Goal: Information Seeking & Learning: Learn about a topic

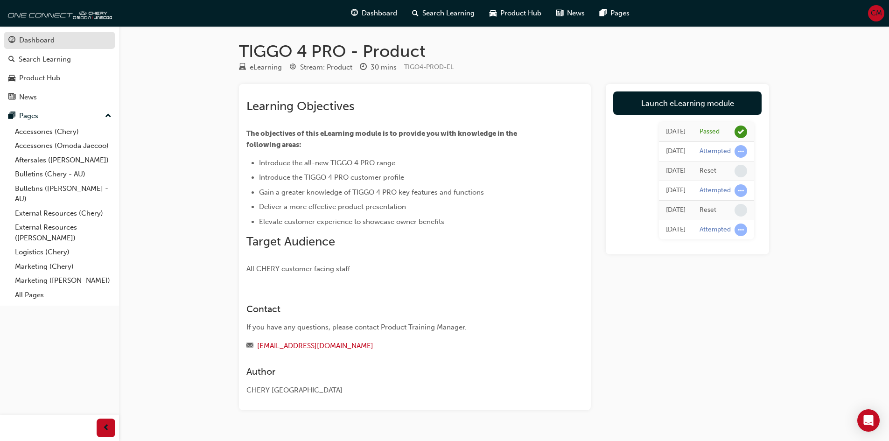
click at [49, 42] on div "Dashboard" at bounding box center [36, 40] width 35 height 11
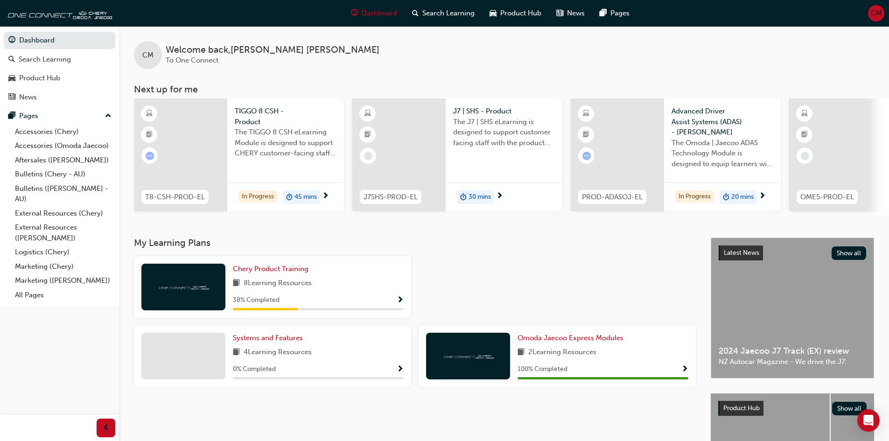
click at [494, 247] on h3 "My Learning Plans" at bounding box center [415, 243] width 562 height 11
click at [56, 131] on link "Accessories (Chery)" at bounding box center [63, 132] width 104 height 14
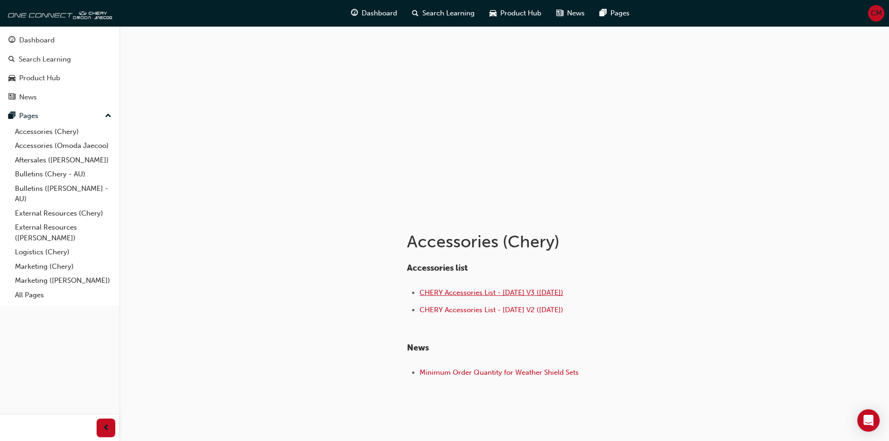
click at [472, 290] on span "CHERY Accessories List - [DATE] V3 ([DATE])" at bounding box center [492, 292] width 144 height 8
click at [86, 155] on link "Aftersales ([PERSON_NAME])" at bounding box center [63, 160] width 104 height 14
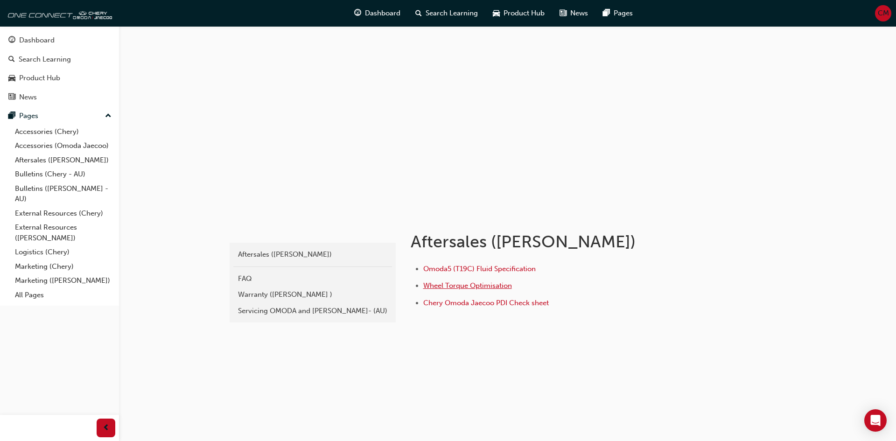
click at [492, 287] on span "Wheel Torque Optimisation" at bounding box center [467, 285] width 89 height 8
click at [498, 305] on span "Chery Omoda Jaecoo PDI Check sheet" at bounding box center [486, 303] width 126 height 8
click at [44, 31] on button "Dashboard Search Learning Product Hub News Pages" at bounding box center [60, 68] width 112 height 77
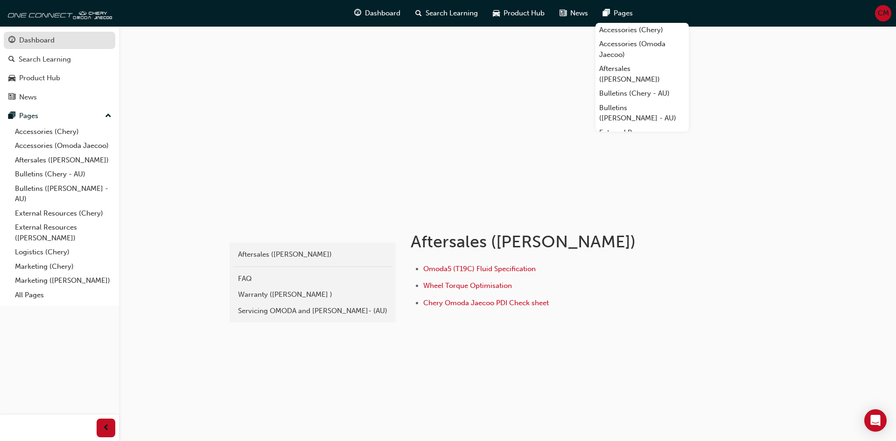
click at [47, 45] on div "Dashboard" at bounding box center [36, 40] width 35 height 11
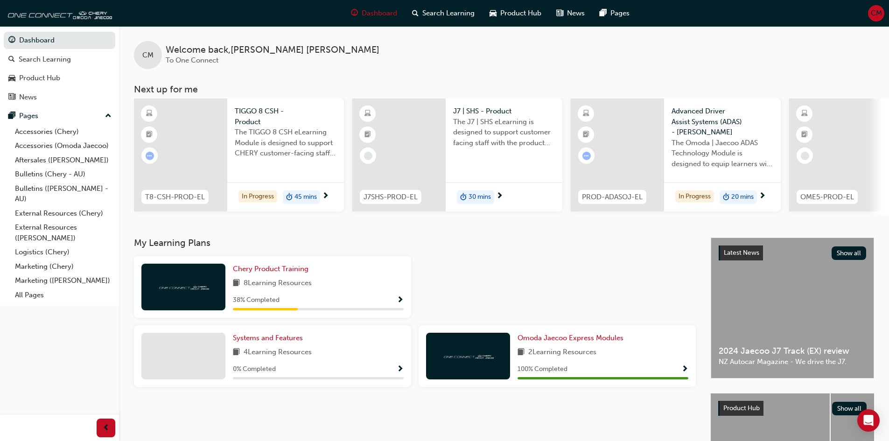
click at [771, 70] on div "CM Welcome back , Christopher McRae-Watson To One Connect Next up for me T8-CSH…" at bounding box center [504, 120] width 770 height 189
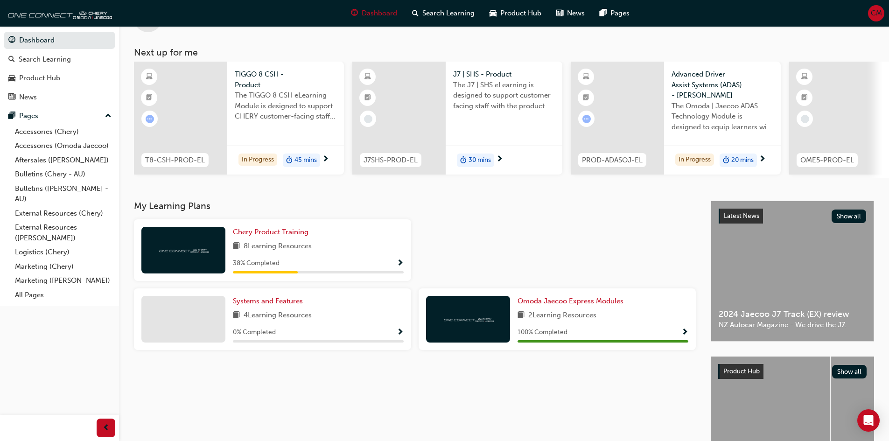
scroll to position [93, 0]
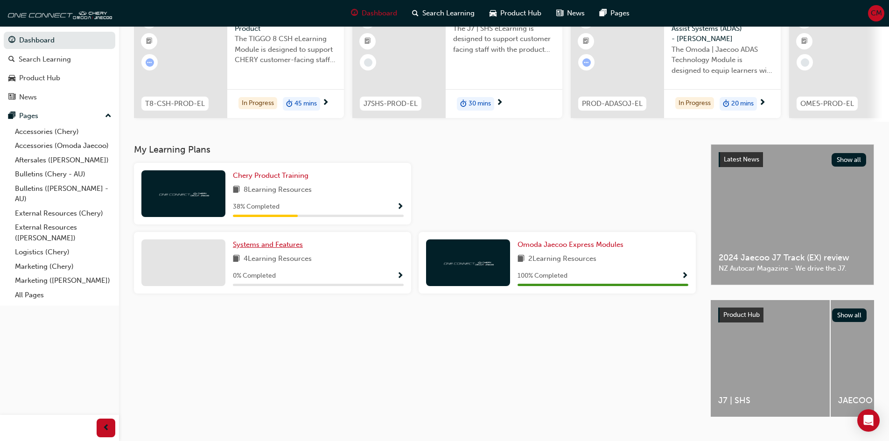
click at [269, 249] on span "Systems and Features" at bounding box center [268, 244] width 70 height 8
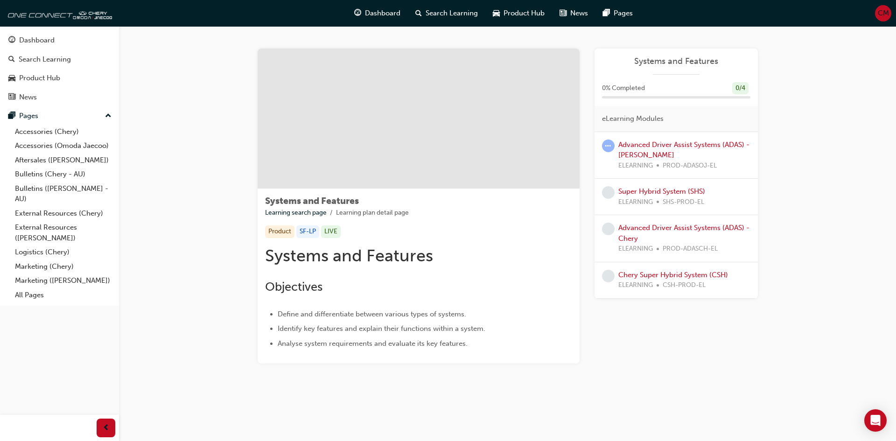
click at [645, 149] on div "Advanced Driver Assist Systems (ADAS) - Omoda Jaecoo ELEARNING PROD-ADASOJ-EL" at bounding box center [684, 156] width 132 height 32
click at [648, 144] on link "Advanced Driver Assist Systems (ADAS) - [PERSON_NAME]" at bounding box center [683, 149] width 131 height 19
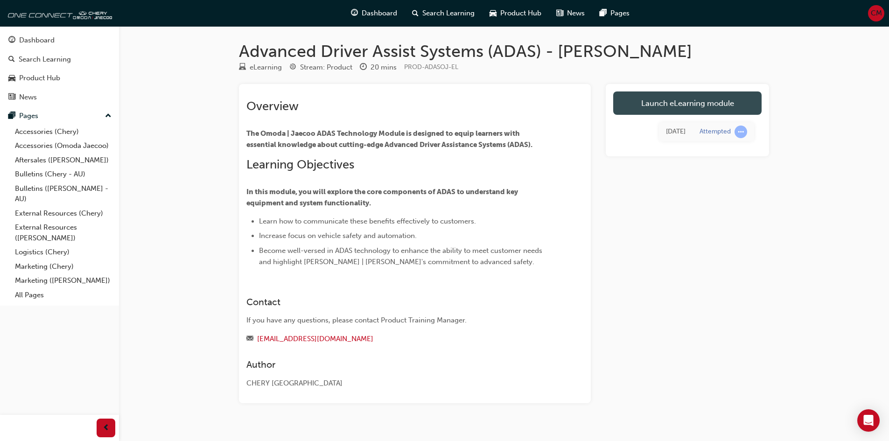
click at [645, 109] on link "Launch eLearning module" at bounding box center [687, 102] width 148 height 23
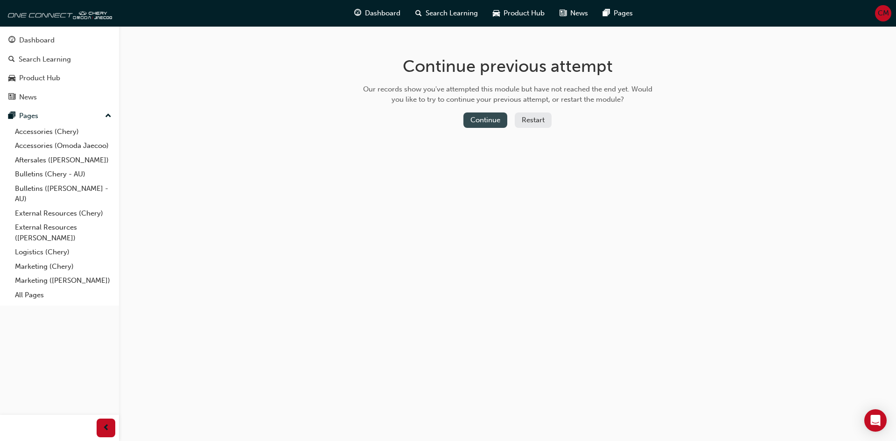
click at [498, 115] on button "Continue" at bounding box center [485, 119] width 44 height 15
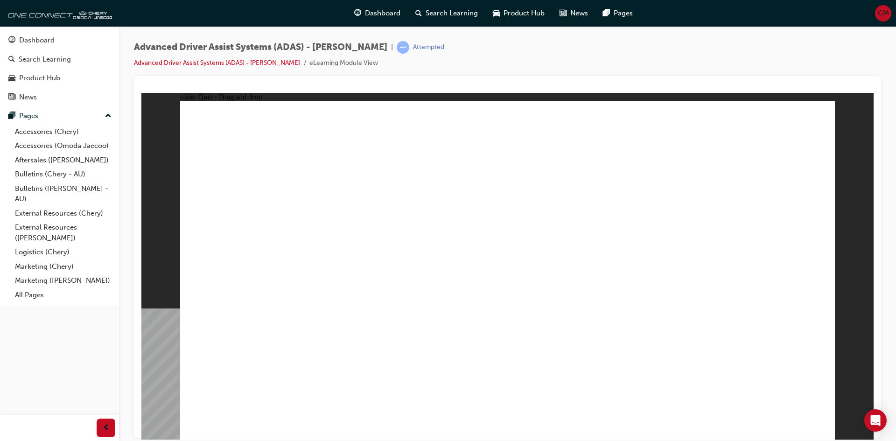
drag, startPoint x: 509, startPoint y: 138, endPoint x: 512, endPoint y: 314, distance: 175.5
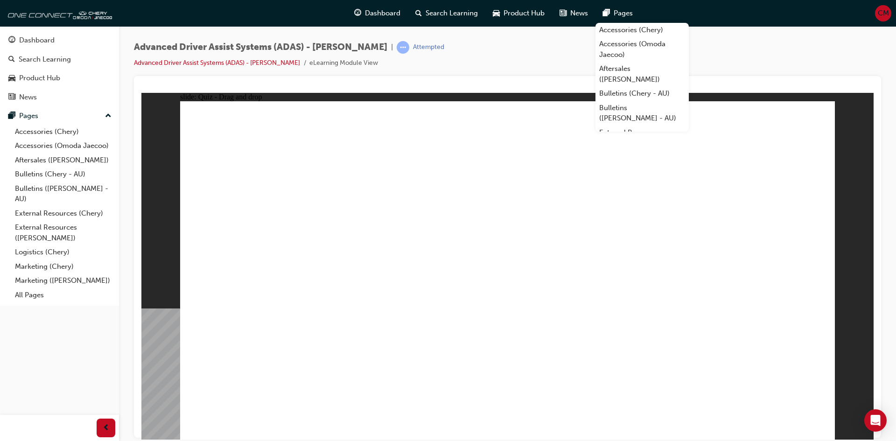
drag, startPoint x: 499, startPoint y: 159, endPoint x: 562, endPoint y: 307, distance: 161.0
drag, startPoint x: 589, startPoint y: 136, endPoint x: 628, endPoint y: 314, distance: 181.4
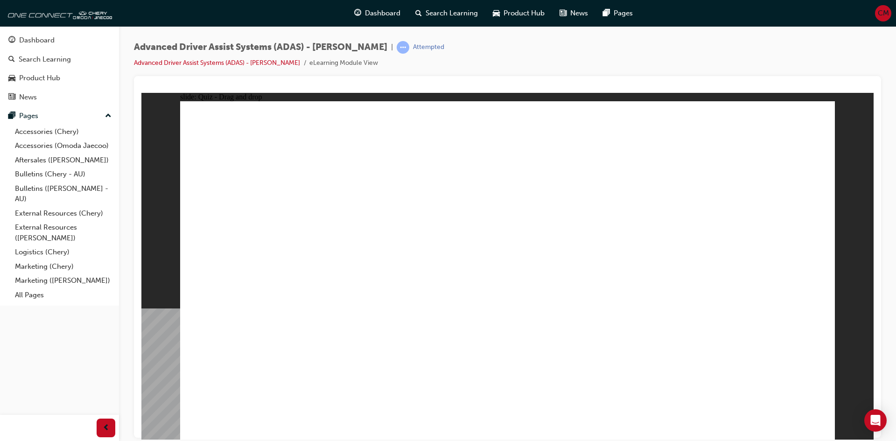
drag, startPoint x: 678, startPoint y: 135, endPoint x: 279, endPoint y: 313, distance: 437.1
drag, startPoint x: 732, startPoint y: 135, endPoint x: 526, endPoint y: 321, distance: 277.9
drag, startPoint x: 596, startPoint y: 165, endPoint x: 322, endPoint y: 310, distance: 310.3
drag, startPoint x: 658, startPoint y: 170, endPoint x: 587, endPoint y: 314, distance: 160.7
drag, startPoint x: 728, startPoint y: 165, endPoint x: 374, endPoint y: 313, distance: 383.9
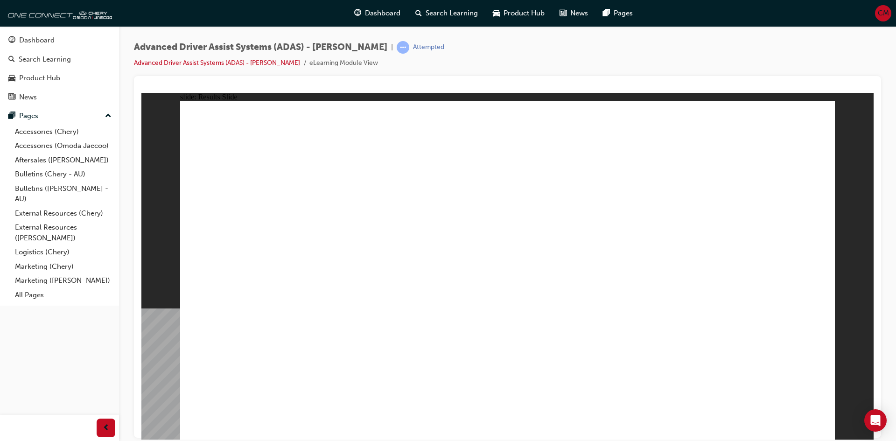
drag, startPoint x: 514, startPoint y: 365, endPoint x: 483, endPoint y: 152, distance: 215.6
drag, startPoint x: 603, startPoint y: 369, endPoint x: 680, endPoint y: 127, distance: 253.3
drag, startPoint x: 401, startPoint y: 365, endPoint x: 759, endPoint y: 130, distance: 428.5
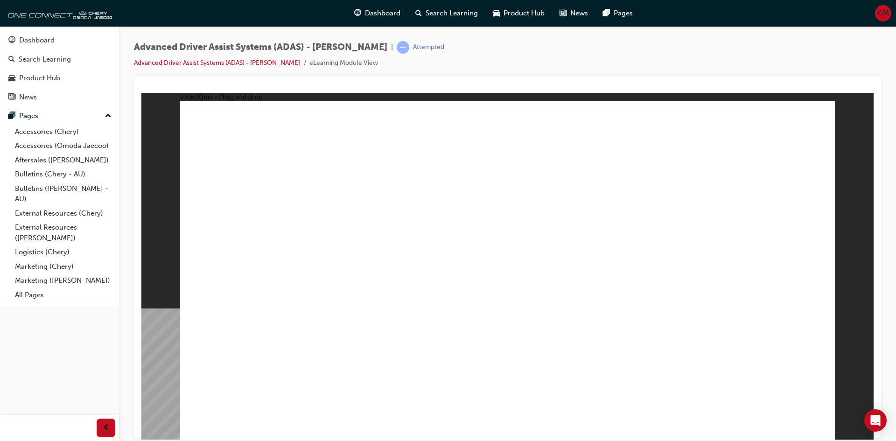
drag, startPoint x: 288, startPoint y: 365, endPoint x: 596, endPoint y: 140, distance: 380.7
checkbox input "true"
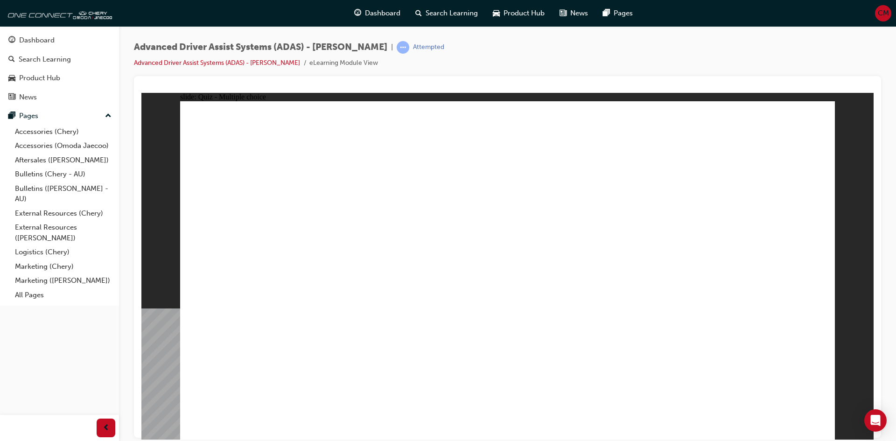
drag, startPoint x: 527, startPoint y: 135, endPoint x: 266, endPoint y: 316, distance: 317.7
drag, startPoint x: 585, startPoint y: 164, endPoint x: 309, endPoint y: 314, distance: 314.3
drag, startPoint x: 706, startPoint y: 166, endPoint x: 340, endPoint y: 315, distance: 394.9
drag, startPoint x: 284, startPoint y: 227, endPoint x: 385, endPoint y: 231, distance: 100.9
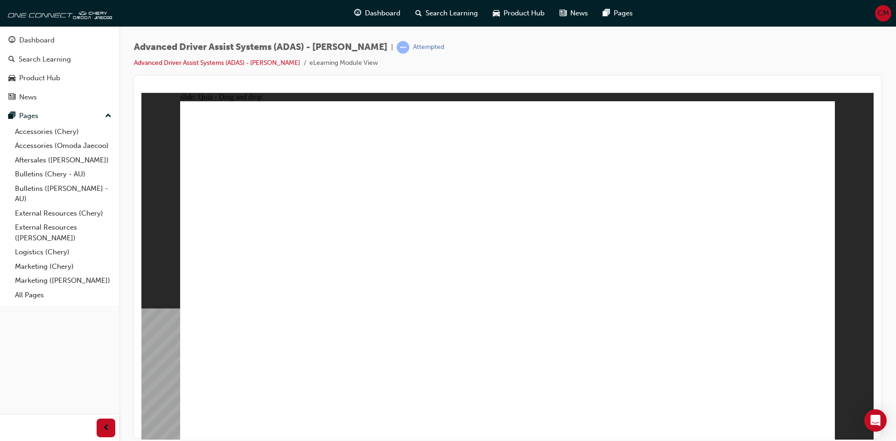
drag, startPoint x: 510, startPoint y: 168, endPoint x: 514, endPoint y: 320, distance: 152.7
drag, startPoint x: 574, startPoint y: 133, endPoint x: 562, endPoint y: 308, distance: 174.4
drag, startPoint x: 665, startPoint y: 133, endPoint x: 420, endPoint y: 307, distance: 299.6
drag, startPoint x: 654, startPoint y: 161, endPoint x: 631, endPoint y: 322, distance: 162.3
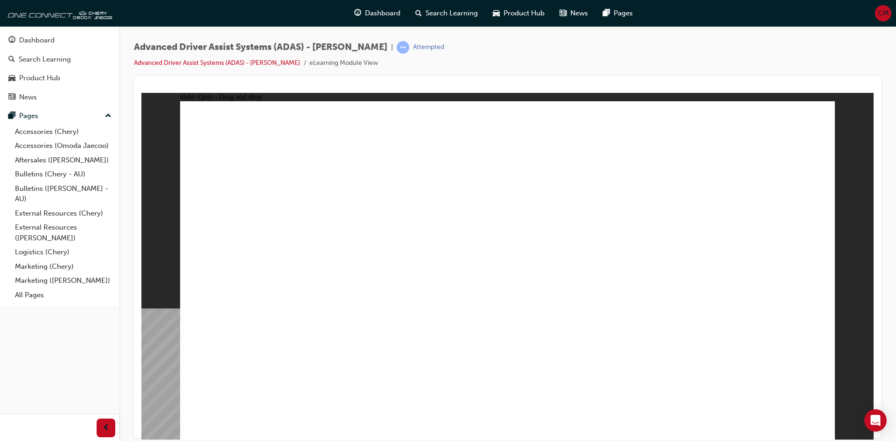
drag, startPoint x: 727, startPoint y: 138, endPoint x: 675, endPoint y: 309, distance: 178.5
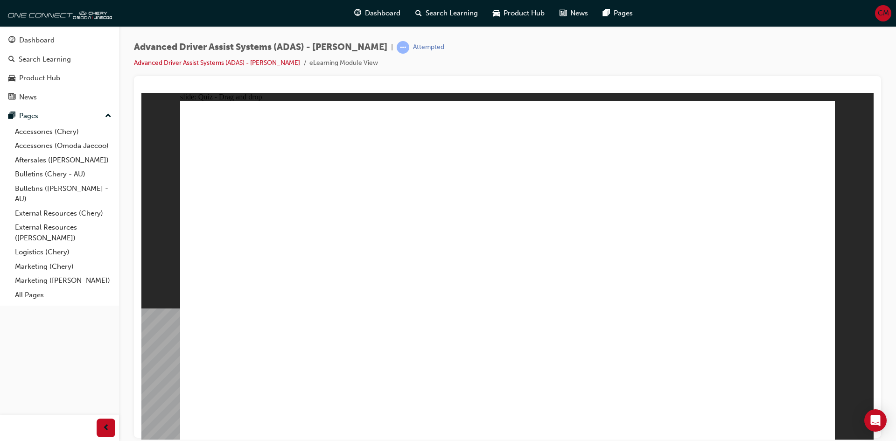
drag, startPoint x: 293, startPoint y: 372, endPoint x: 699, endPoint y: 154, distance: 461.1
drag, startPoint x: 522, startPoint y: 364, endPoint x: 807, endPoint y: 128, distance: 369.7
drag, startPoint x: 598, startPoint y: 248, endPoint x: 512, endPoint y: 210, distance: 94.3
drag, startPoint x: 408, startPoint y: 364, endPoint x: 566, endPoint y: 148, distance: 267.8
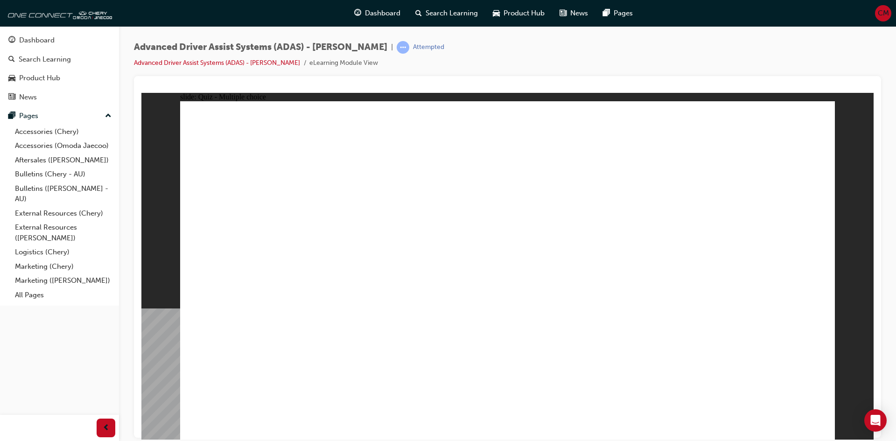
checkbox input "true"
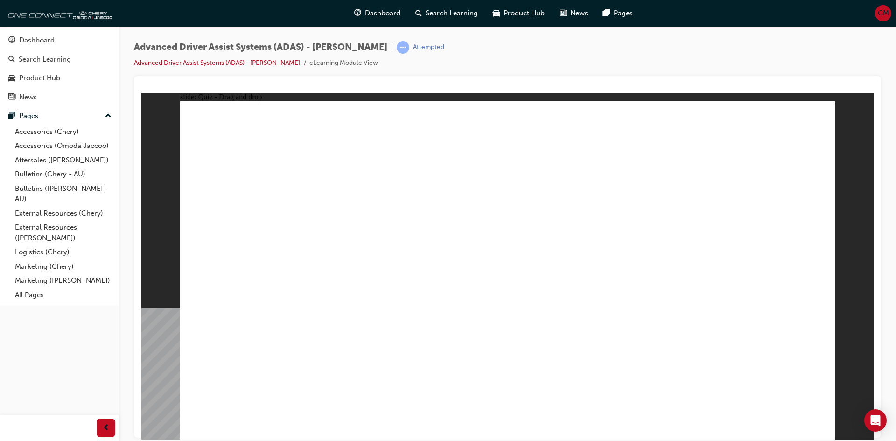
drag, startPoint x: 739, startPoint y: 134, endPoint x: 537, endPoint y: 310, distance: 267.3
drag, startPoint x: 729, startPoint y: 163, endPoint x: 579, endPoint y: 307, distance: 207.6
drag, startPoint x: 646, startPoint y: 163, endPoint x: 624, endPoint y: 298, distance: 136.6
drag, startPoint x: 582, startPoint y: 164, endPoint x: 284, endPoint y: 300, distance: 328.1
drag, startPoint x: 527, startPoint y: 158, endPoint x: 703, endPoint y: 310, distance: 232.7
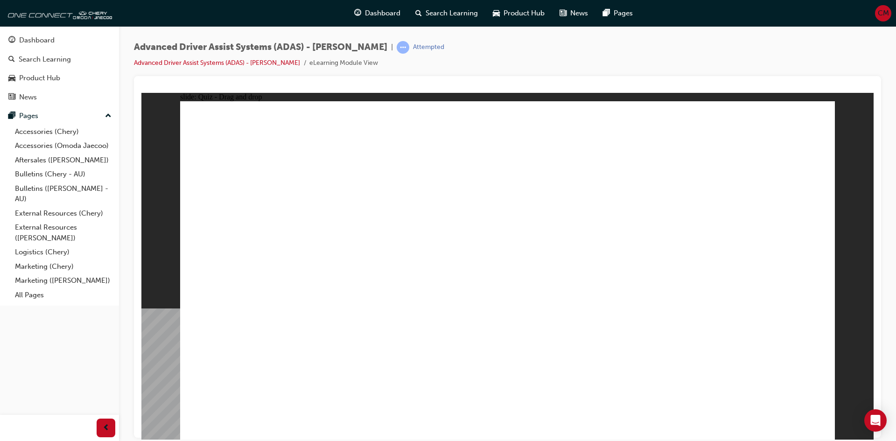
drag, startPoint x: 520, startPoint y: 172, endPoint x: 521, endPoint y: 326, distance: 154.0
drag, startPoint x: 521, startPoint y: 307, endPoint x: 309, endPoint y: 305, distance: 211.9
drag, startPoint x: 587, startPoint y: 143, endPoint x: 527, endPoint y: 336, distance: 202.2
drag, startPoint x: 667, startPoint y: 133, endPoint x: 385, endPoint y: 303, distance: 329.7
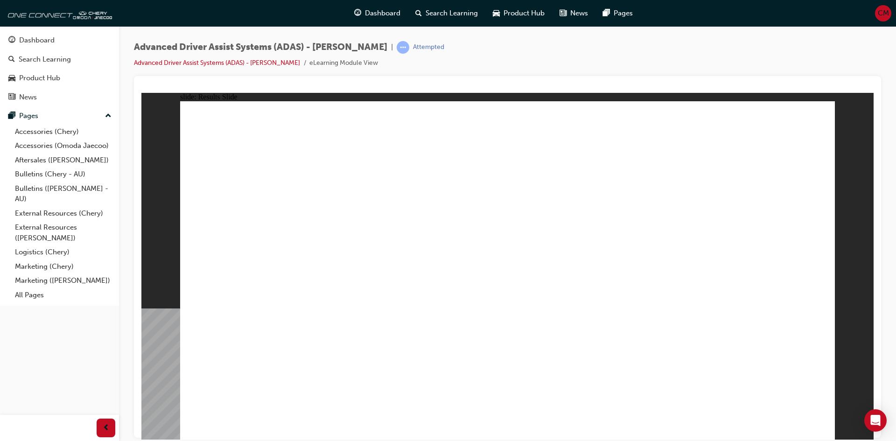
drag, startPoint x: 396, startPoint y: 361, endPoint x: 529, endPoint y: 258, distance: 168.0
drag, startPoint x: 511, startPoint y: 361, endPoint x: 576, endPoint y: 131, distance: 239.2
drag, startPoint x: 646, startPoint y: 336, endPoint x: 783, endPoint y: 123, distance: 253.1
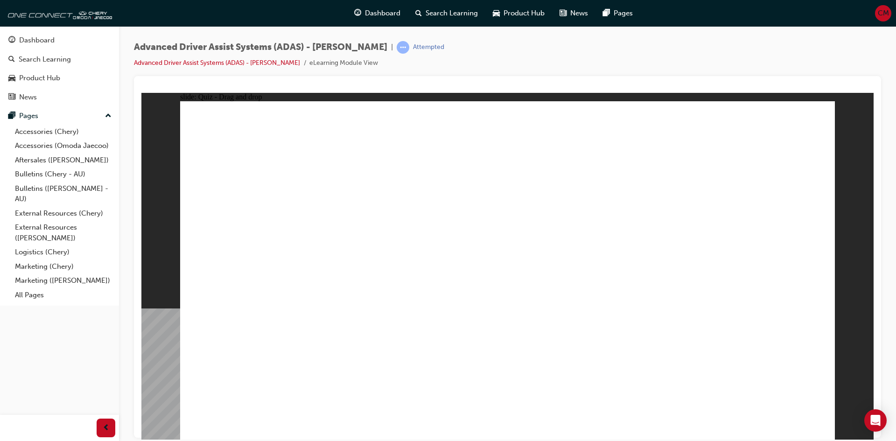
drag, startPoint x: 303, startPoint y: 378, endPoint x: 764, endPoint y: 136, distance: 520.6
checkbox input "true"
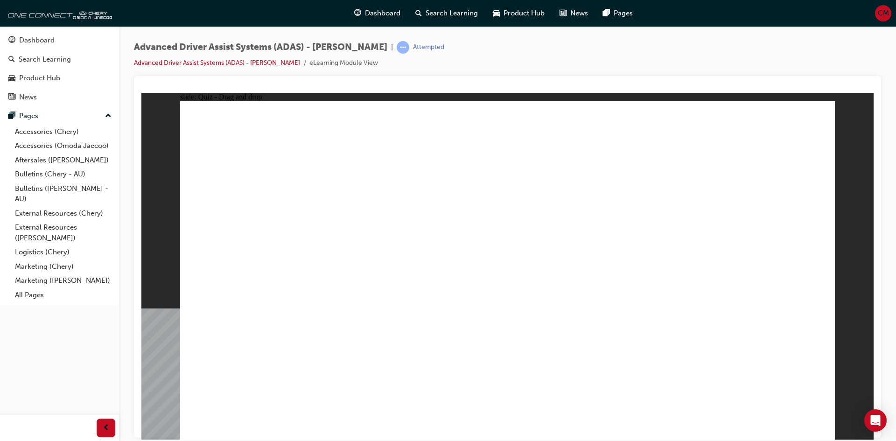
drag, startPoint x: 514, startPoint y: 202, endPoint x: 535, endPoint y: 293, distance: 93.3
drag, startPoint x: 514, startPoint y: 131, endPoint x: 556, endPoint y: 330, distance: 203.7
drag, startPoint x: 722, startPoint y: 166, endPoint x: 619, endPoint y: 311, distance: 178.1
drag, startPoint x: 582, startPoint y: 165, endPoint x: 259, endPoint y: 308, distance: 354.2
drag, startPoint x: 659, startPoint y: 161, endPoint x: 698, endPoint y: 314, distance: 157.3
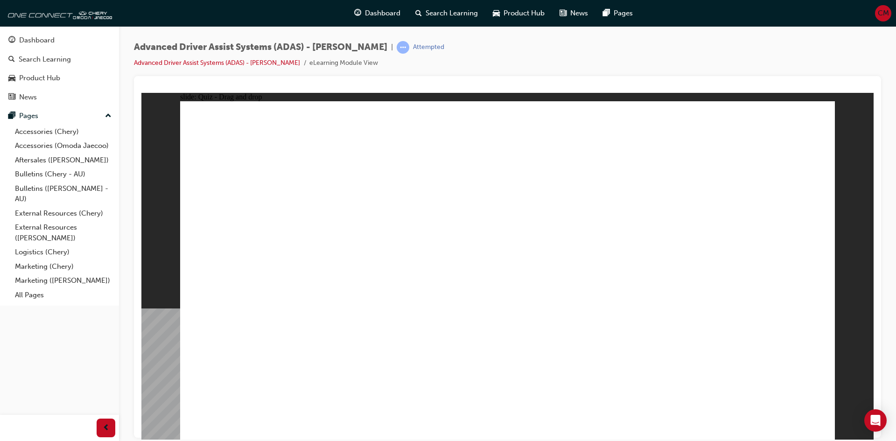
drag, startPoint x: 727, startPoint y: 135, endPoint x: 316, endPoint y: 302, distance: 443.4
drag, startPoint x: 599, startPoint y: 133, endPoint x: 367, endPoint y: 312, distance: 293.2
drag, startPoint x: 656, startPoint y: 132, endPoint x: 441, endPoint y: 311, distance: 279.7
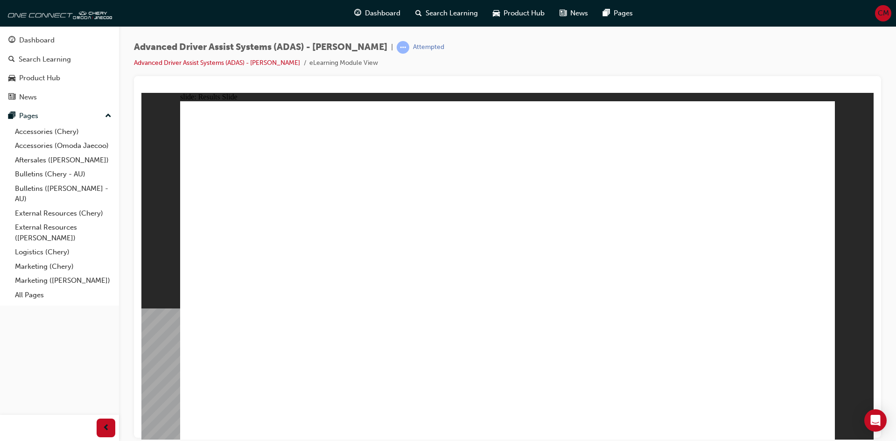
drag, startPoint x: 397, startPoint y: 362, endPoint x: 406, endPoint y: 363, distance: 8.9
drag, startPoint x: 414, startPoint y: 369, endPoint x: 688, endPoint y: 136, distance: 359.3
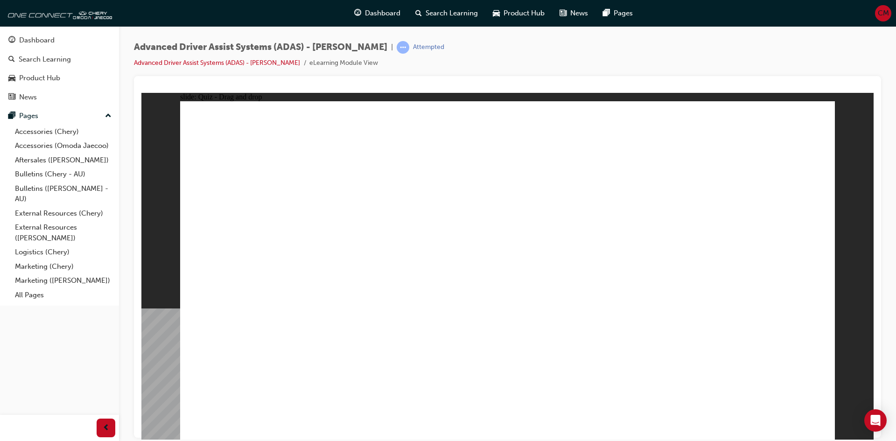
drag, startPoint x: 280, startPoint y: 361, endPoint x: 741, endPoint y: 128, distance: 516.8
drag, startPoint x: 504, startPoint y: 369, endPoint x: 507, endPoint y: 146, distance: 223.1
drag, startPoint x: 608, startPoint y: 365, endPoint x: 531, endPoint y: 138, distance: 239.5
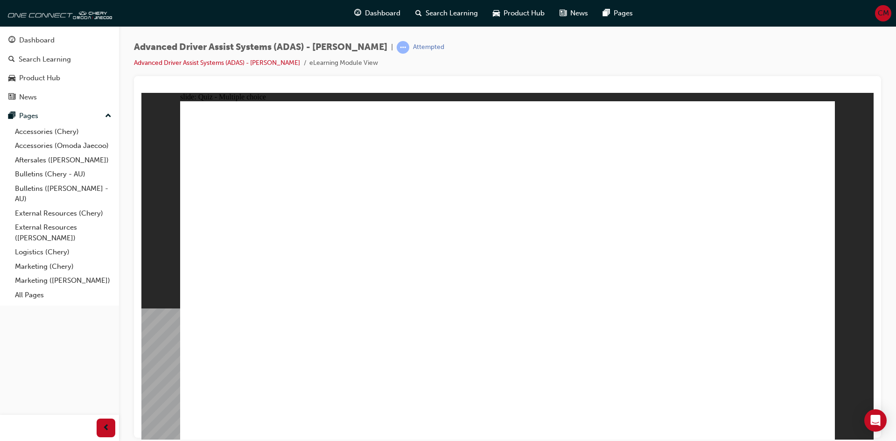
checkbox input "true"
drag, startPoint x: 508, startPoint y: 164, endPoint x: 505, endPoint y: 332, distance: 168.0
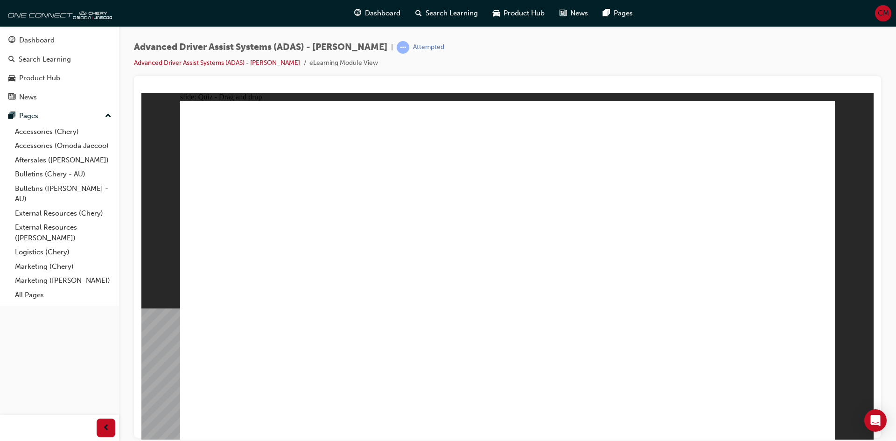
drag, startPoint x: 518, startPoint y: 135, endPoint x: 579, endPoint y: 324, distance: 198.5
drag, startPoint x: 734, startPoint y: 161, endPoint x: 637, endPoint y: 302, distance: 171.6
drag, startPoint x: 572, startPoint y: 162, endPoint x: 235, endPoint y: 312, distance: 369.0
drag, startPoint x: 667, startPoint y: 176, endPoint x: 663, endPoint y: 184, distance: 9.2
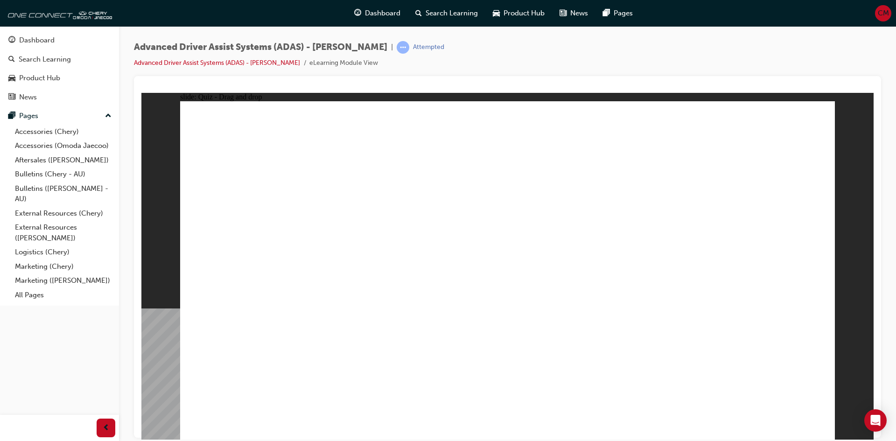
drag, startPoint x: 653, startPoint y: 166, endPoint x: 686, endPoint y: 324, distance: 161.1
drag, startPoint x: 661, startPoint y: 139, endPoint x: 318, endPoint y: 315, distance: 385.3
drag, startPoint x: 581, startPoint y: 138, endPoint x: 377, endPoint y: 304, distance: 262.8
drag, startPoint x: 721, startPoint y: 135, endPoint x: 516, endPoint y: 330, distance: 282.9
